Goal: Information Seeking & Learning: Check status

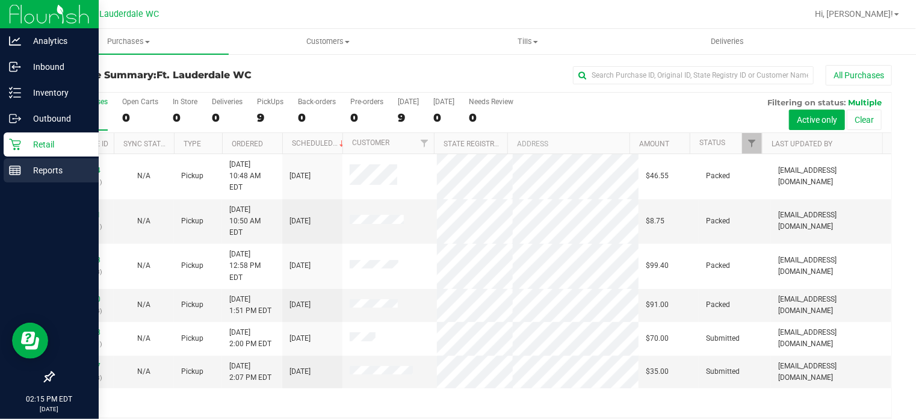
click at [2, 158] on link "Reports" at bounding box center [49, 171] width 99 height 26
click at [335, 39] on span "Customers" at bounding box center [328, 41] width 199 height 11
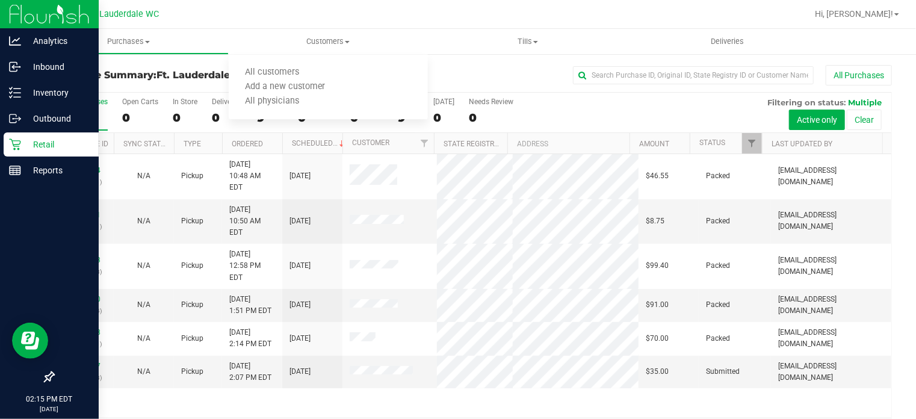
click at [16, 192] on div at bounding box center [49, 274] width 99 height 181
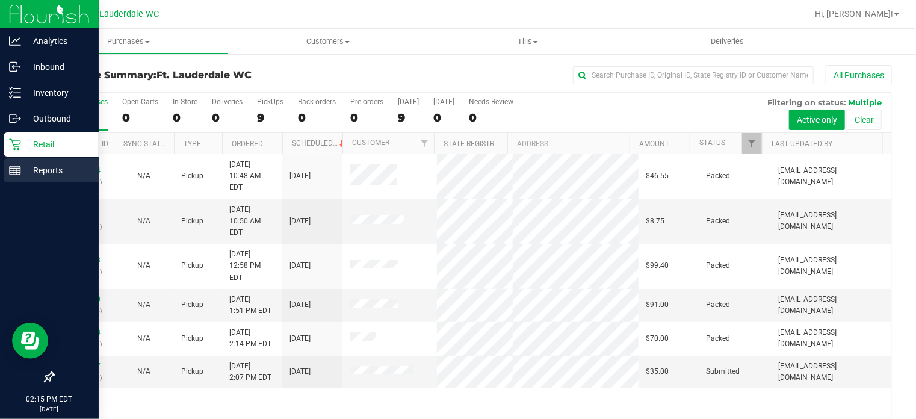
click at [26, 168] on p "Reports" at bounding box center [57, 170] width 72 height 14
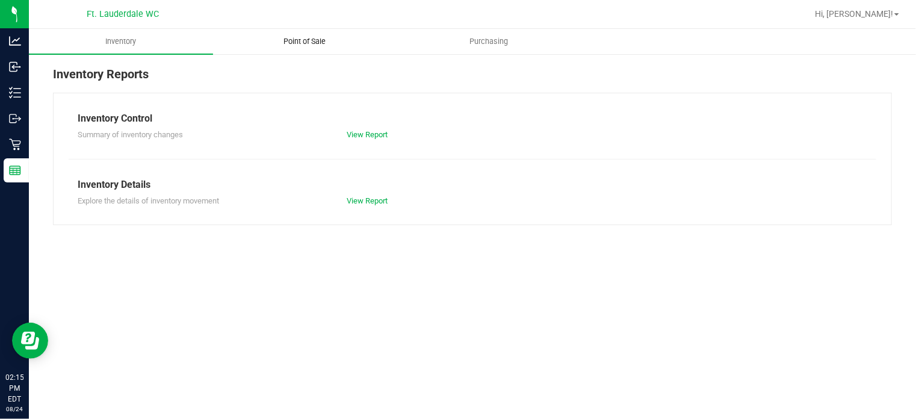
click at [319, 41] on span "Point of Sale" at bounding box center [304, 41] width 75 height 11
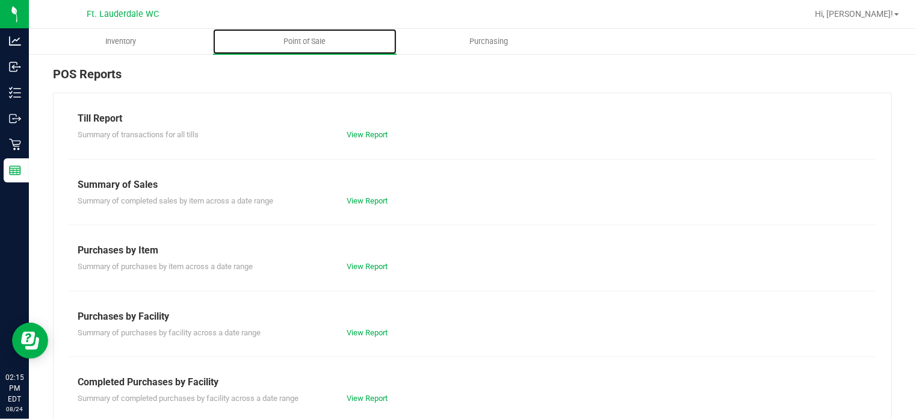
scroll to position [212, 0]
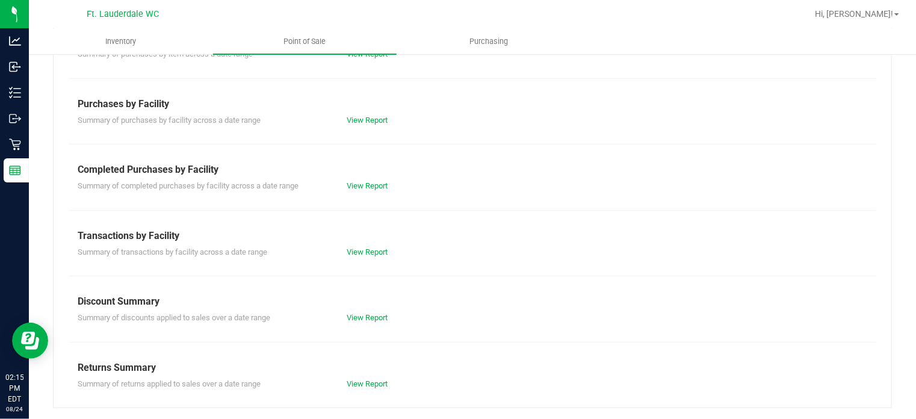
click at [373, 190] on div "View Report" at bounding box center [405, 186] width 135 height 12
click at [371, 187] on link "View Report" at bounding box center [367, 185] width 41 height 9
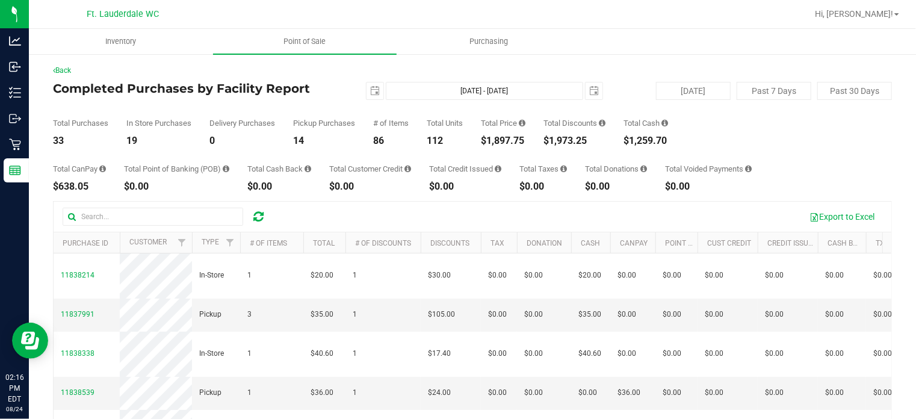
click at [492, 142] on div "$1,897.75" at bounding box center [503, 141] width 45 height 10
drag, startPoint x: 491, startPoint y: 141, endPoint x: 527, endPoint y: 144, distance: 36.2
click at [525, 144] on div "$1,897.75" at bounding box center [503, 141] width 45 height 10
copy div "1,897.75"
